Goal: Transaction & Acquisition: Download file/media

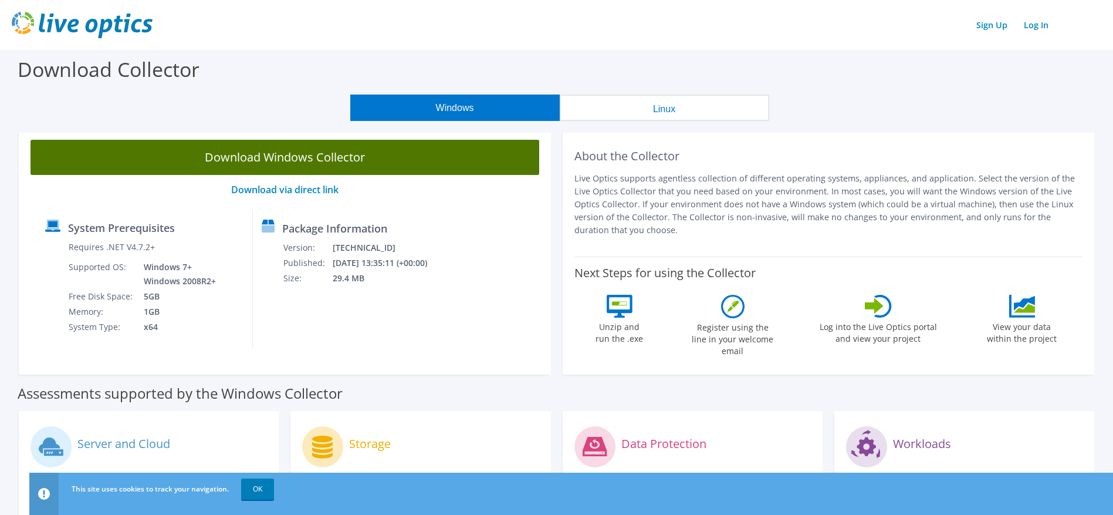
click at [307, 160] on link "Download Windows Collector" at bounding box center [285, 157] width 509 height 35
click at [326, 153] on link "Download Windows Collector" at bounding box center [285, 157] width 509 height 35
